Goal: Navigation & Orientation: Understand site structure

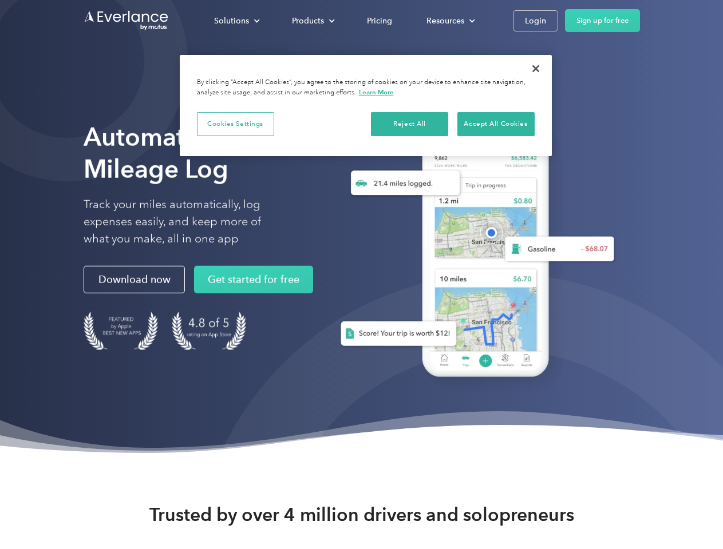
click at [236, 21] on div "Solutions" at bounding box center [231, 21] width 35 height 14
click at [312, 21] on div "Products" at bounding box center [308, 21] width 32 height 14
click at [449, 21] on div "Resources" at bounding box center [445, 21] width 38 height 14
click at [235, 124] on button "Cookies Settings" at bounding box center [235, 124] width 77 height 24
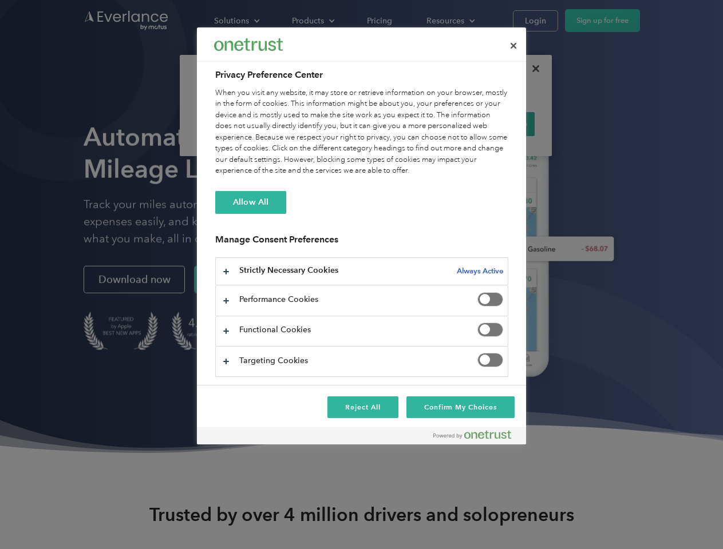
click at [410, 124] on div "When you visit any website, it may store or retrieve information on your browse…" at bounding box center [361, 132] width 293 height 89
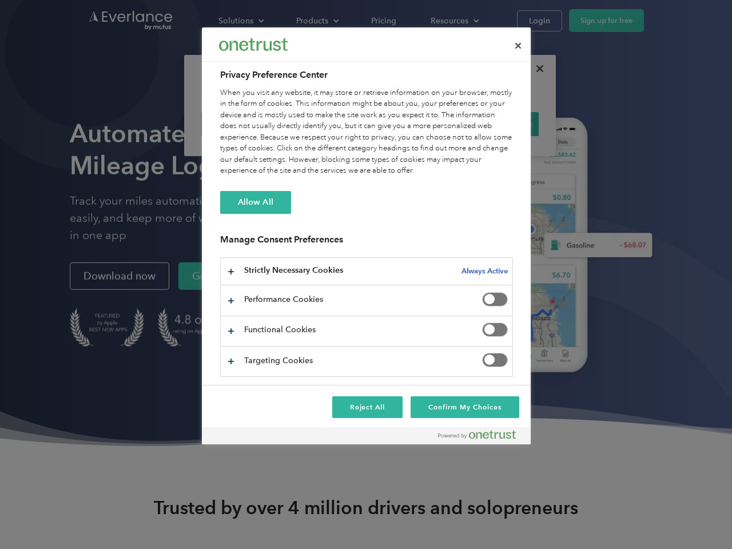
click at [496, 124] on div "When you visit any website, it may store or retrieve information on your browse…" at bounding box center [366, 132] width 293 height 89
click at [536, 69] on div at bounding box center [366, 274] width 732 height 549
